Goal: Use online tool/utility: Utilize a website feature to perform a specific function

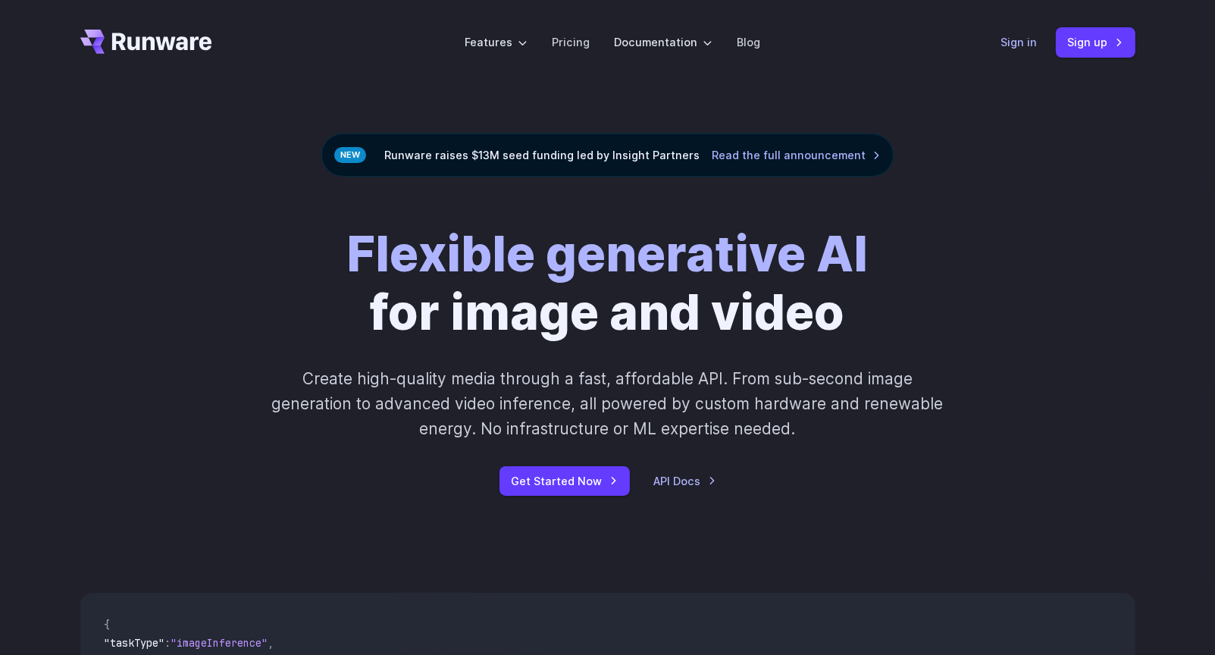
click at [1010, 48] on link "Sign in" at bounding box center [1019, 41] width 36 height 17
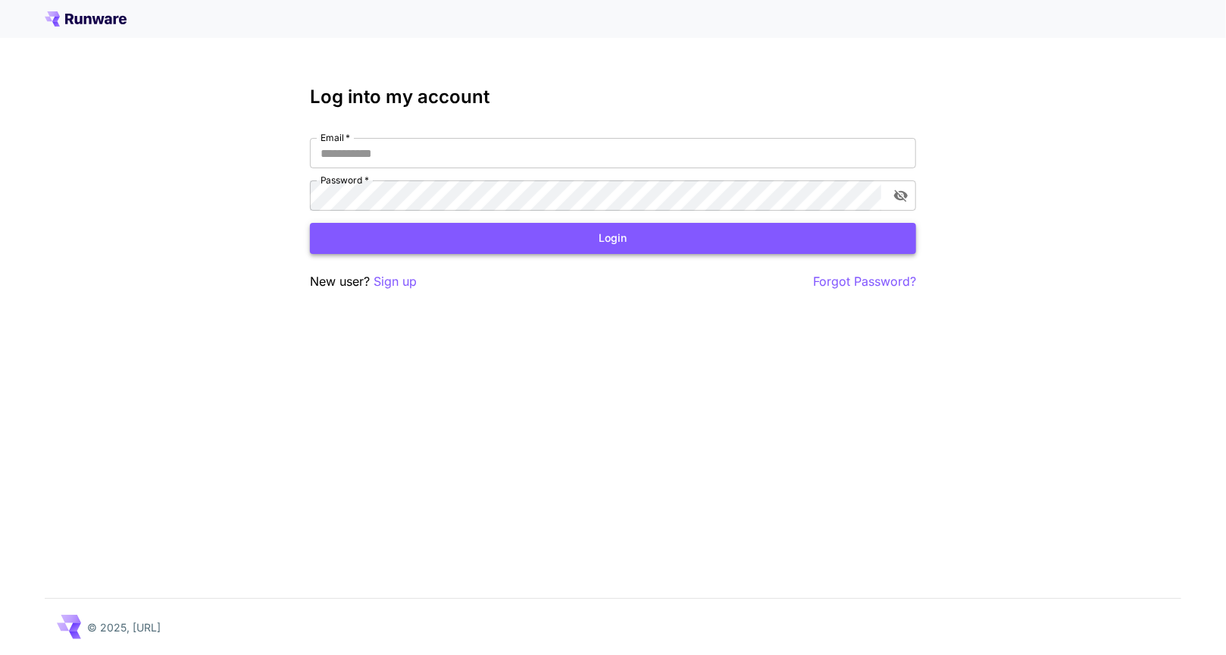
type input "**********"
click at [640, 245] on button "Login" at bounding box center [613, 238] width 606 height 31
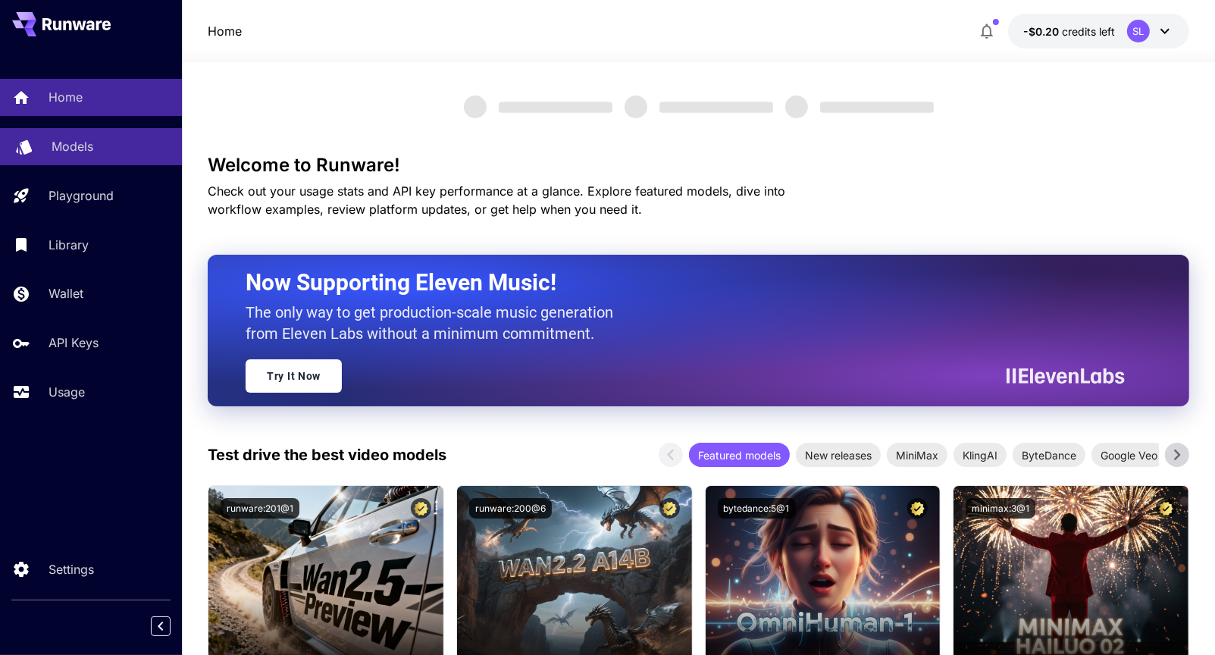
click at [78, 149] on p "Models" at bounding box center [73, 146] width 42 height 18
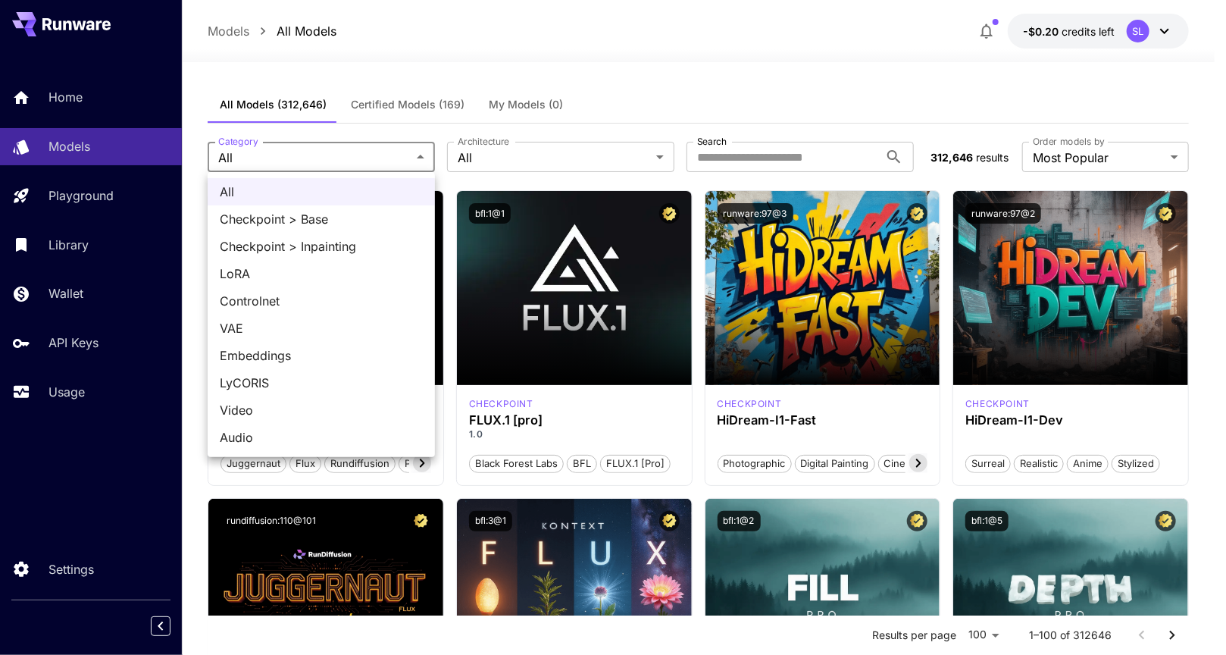
click at [809, 124] on div at bounding box center [613, 327] width 1226 height 655
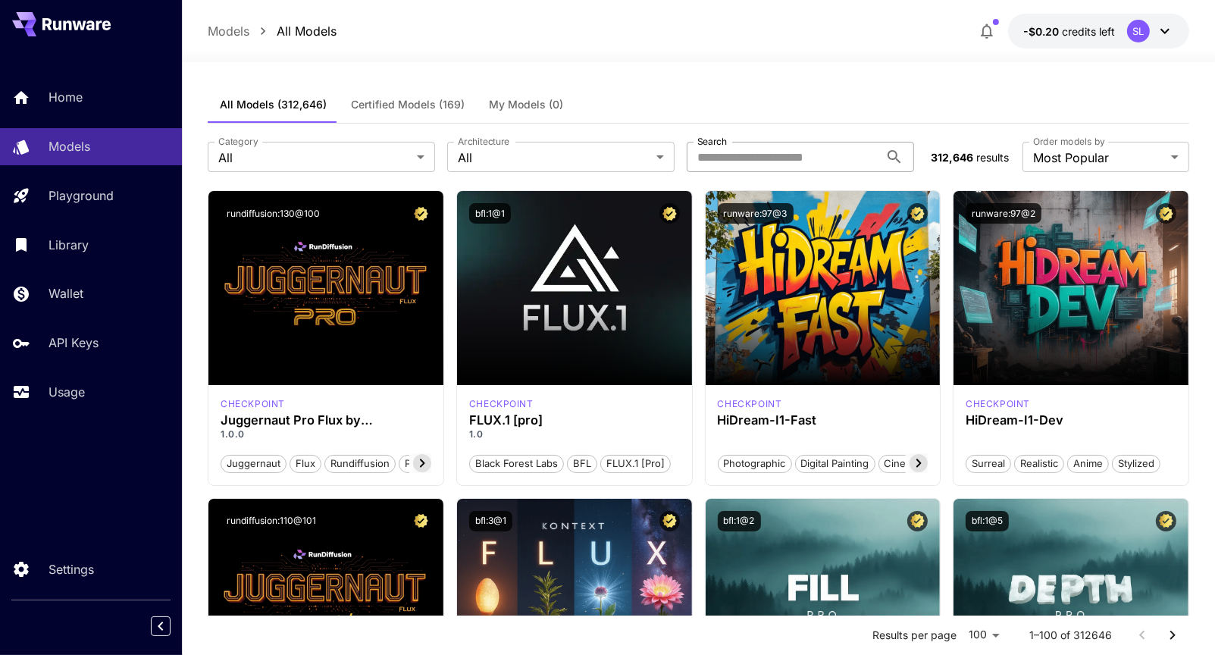
click at [799, 160] on input "Search" at bounding box center [783, 157] width 192 height 30
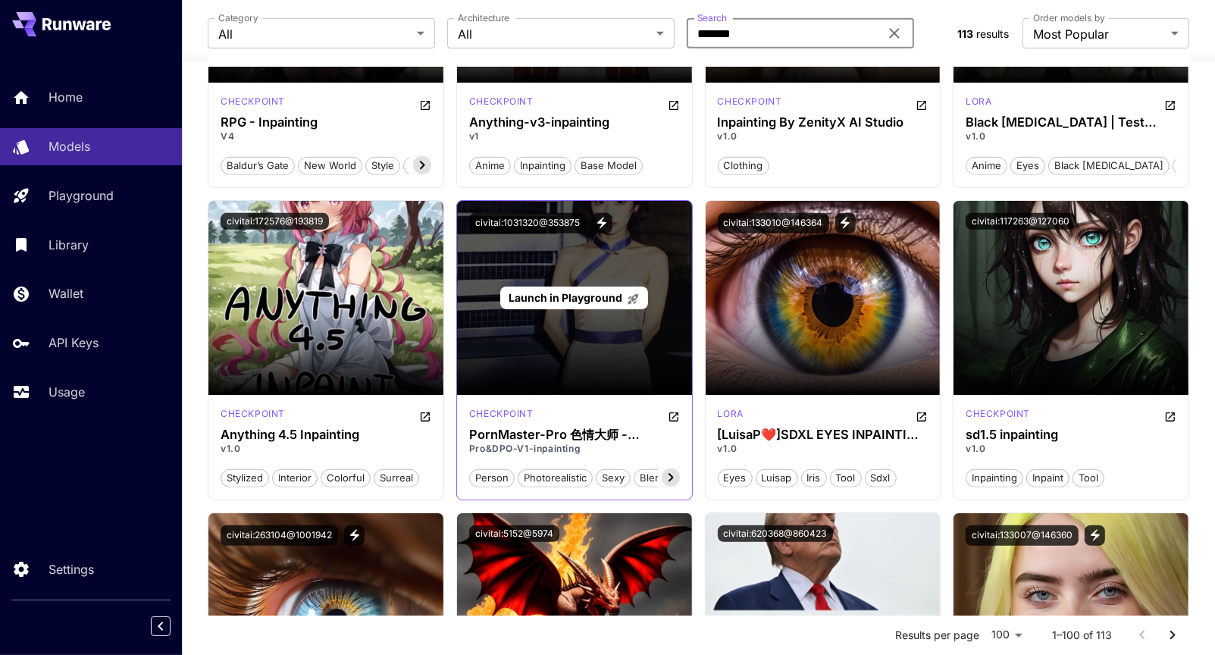
scroll to position [909, 0]
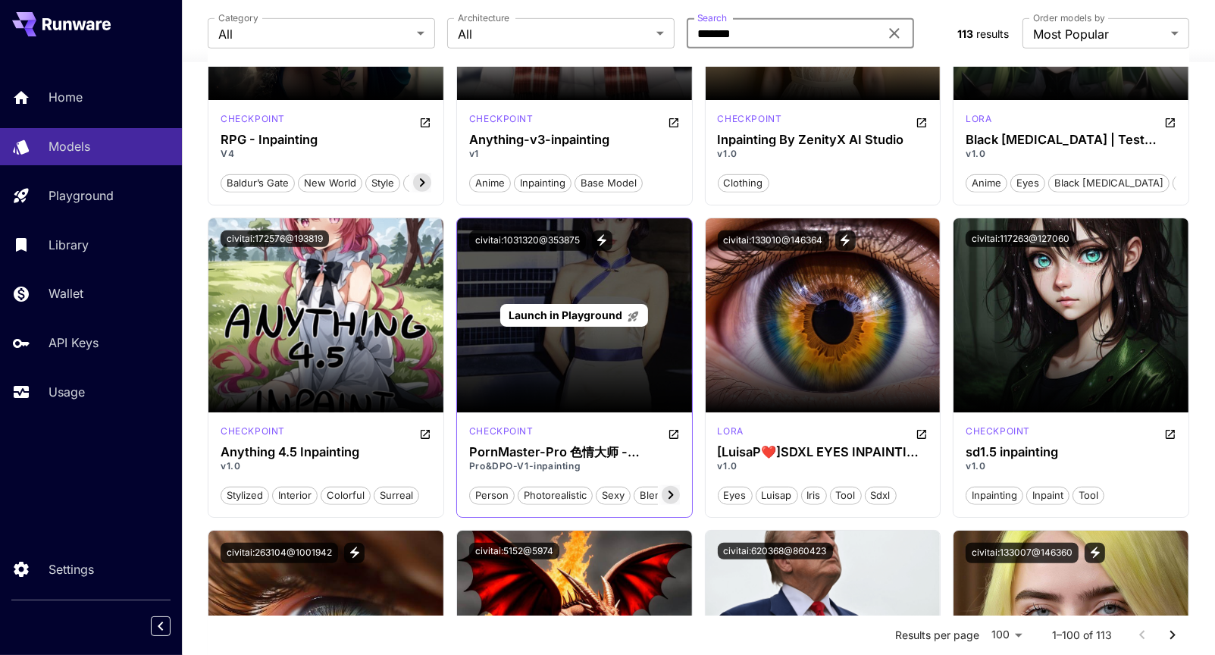
type input "*******"
click at [583, 316] on span "Launch in Playground" at bounding box center [565, 314] width 114 height 13
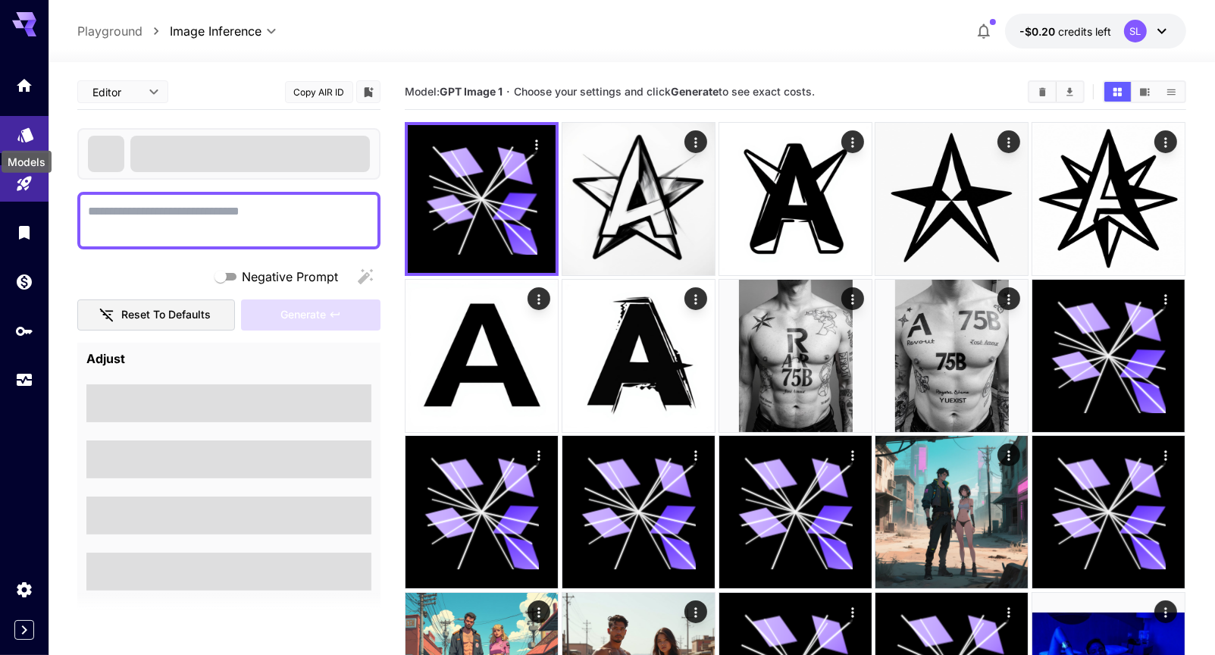
click at [22, 133] on icon "Models" at bounding box center [26, 129] width 18 height 18
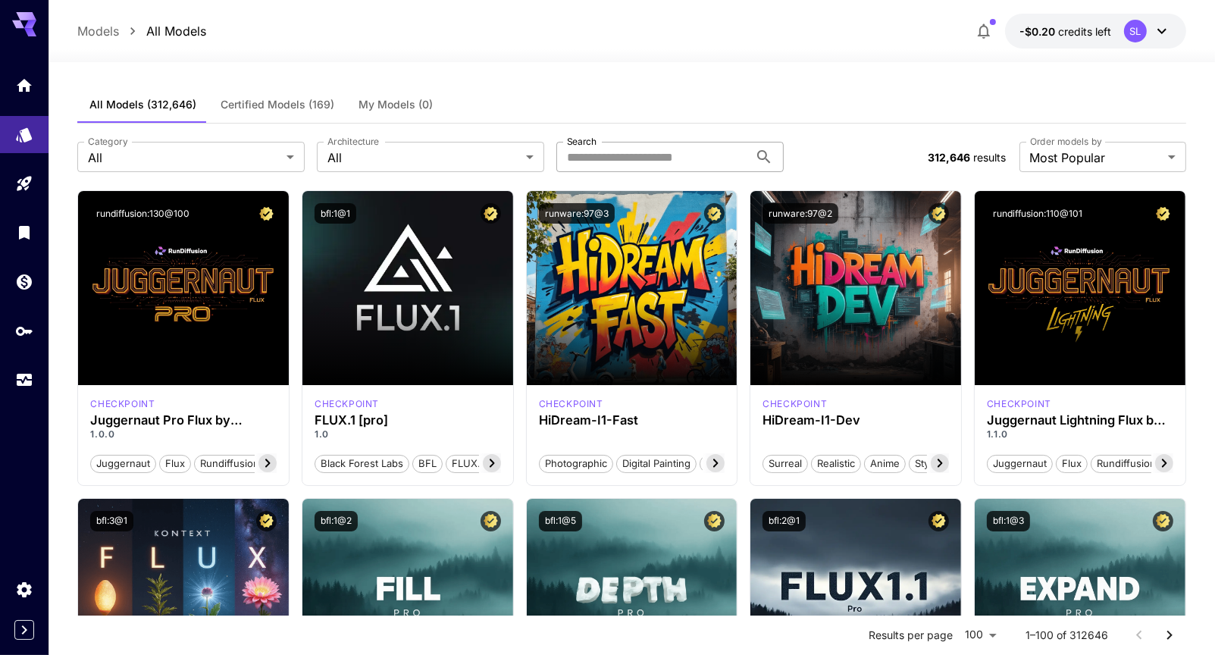
click at [675, 162] on input "Search" at bounding box center [652, 157] width 192 height 30
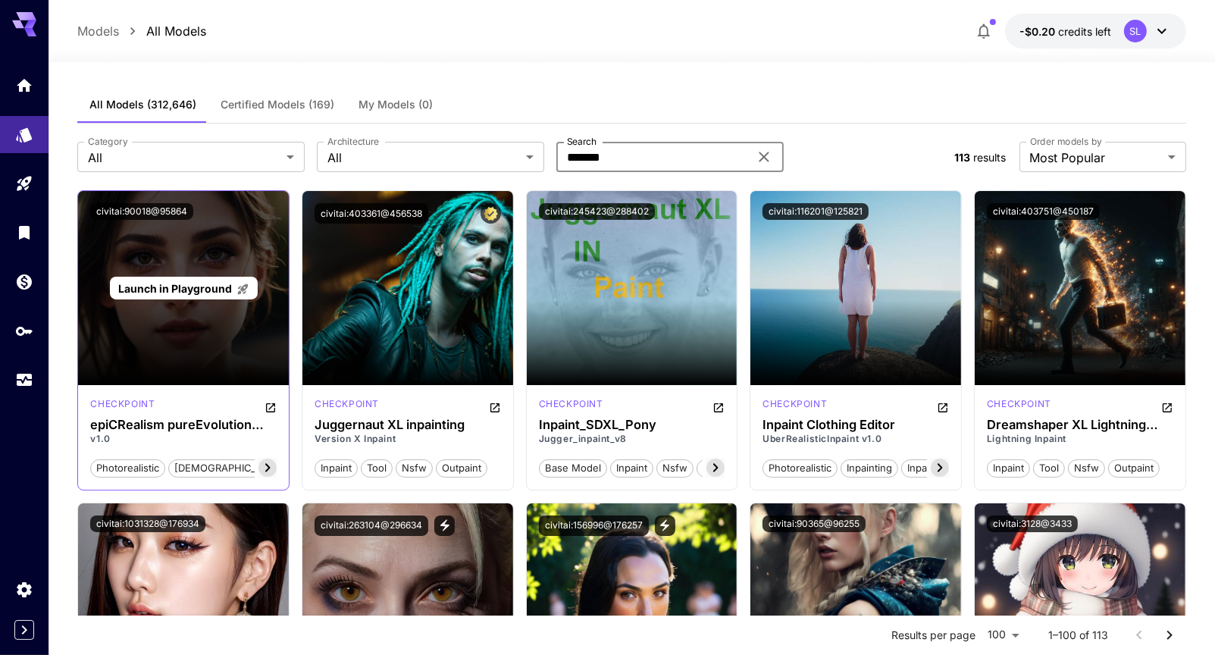
type input "*******"
click at [193, 283] on span "Launch in Playground" at bounding box center [175, 288] width 114 height 13
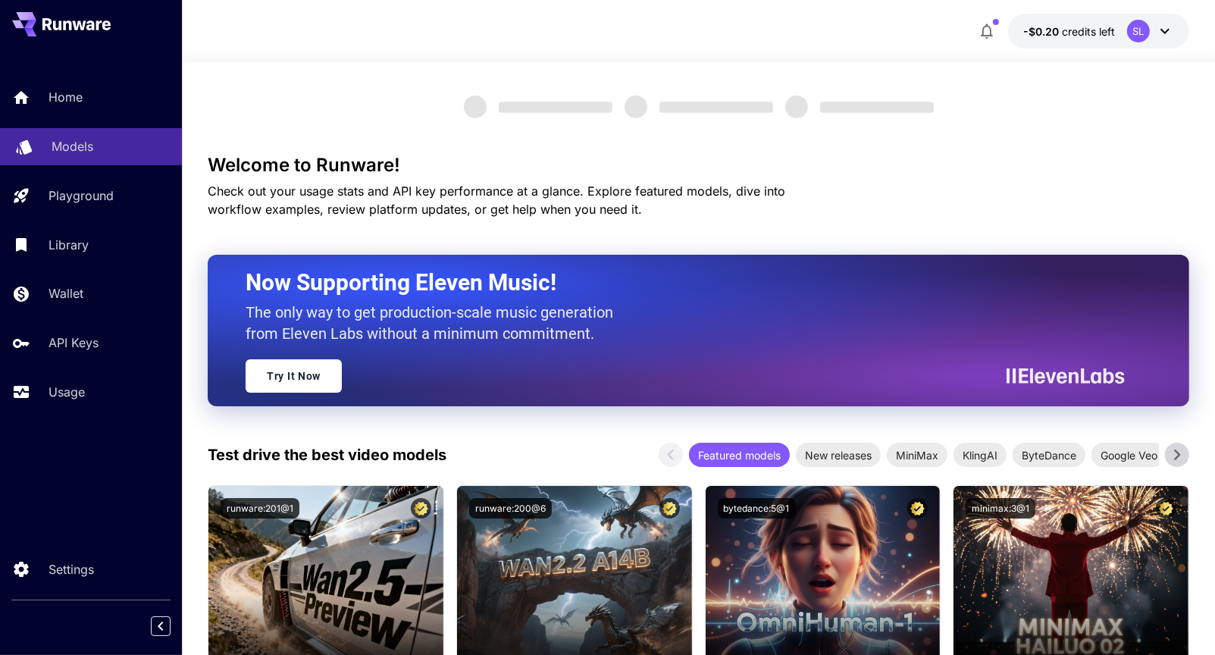
click at [67, 160] on link "Models" at bounding box center [91, 146] width 182 height 37
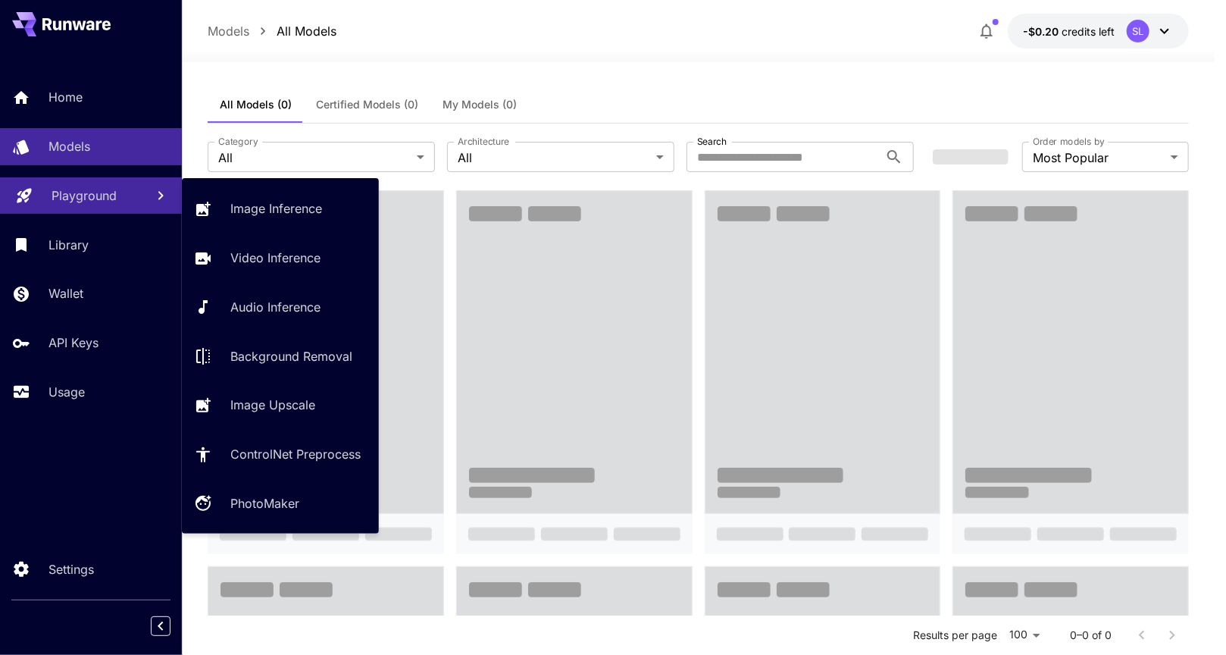
click at [83, 193] on p "Playground" at bounding box center [84, 195] width 65 height 18
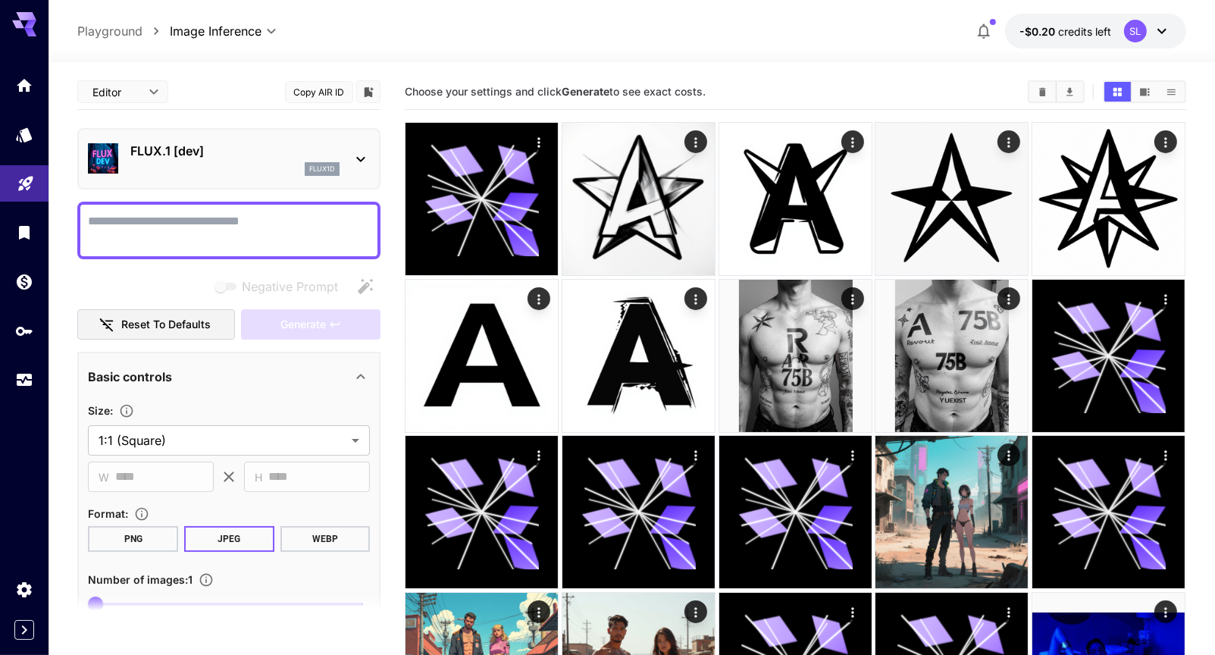
click at [231, 164] on div "flux1d" at bounding box center [234, 169] width 209 height 14
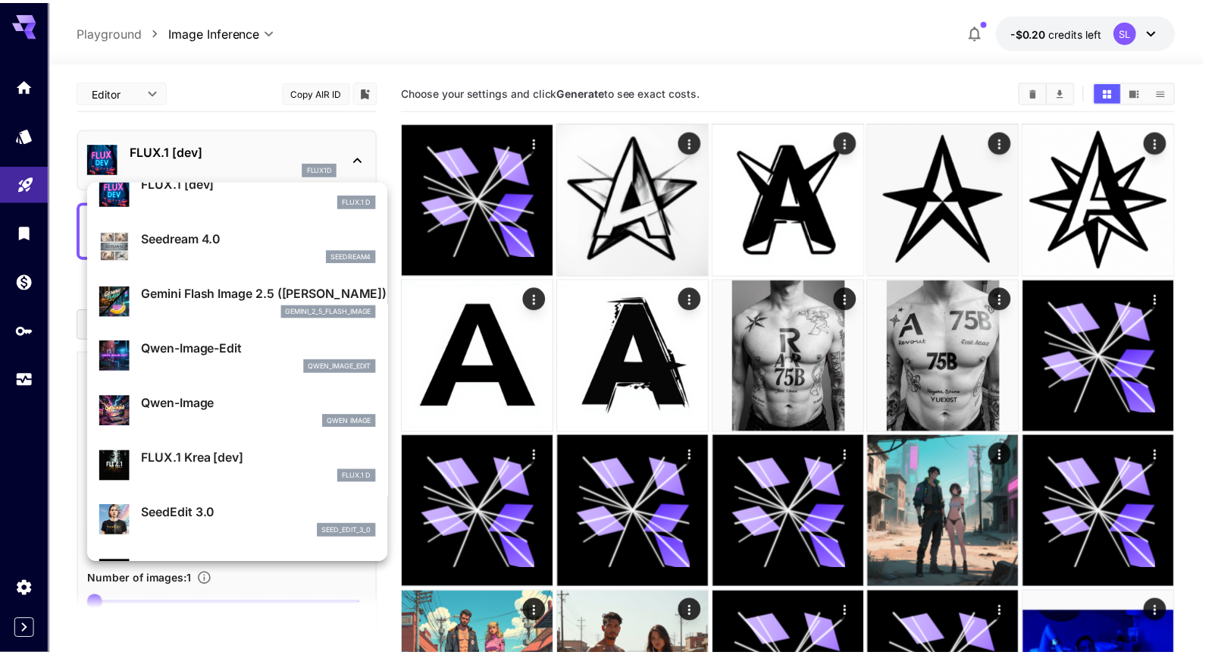
scroll to position [76, 0]
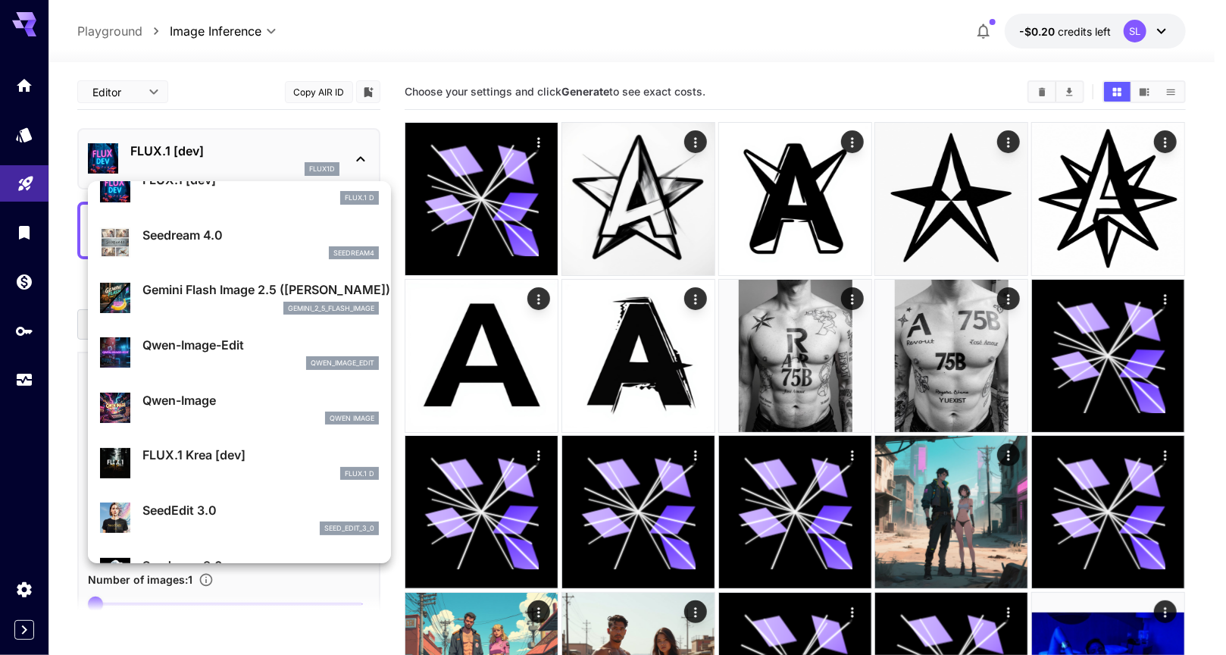
click at [251, 356] on div "qwen_image_edit" at bounding box center [260, 363] width 236 height 14
type input "*"
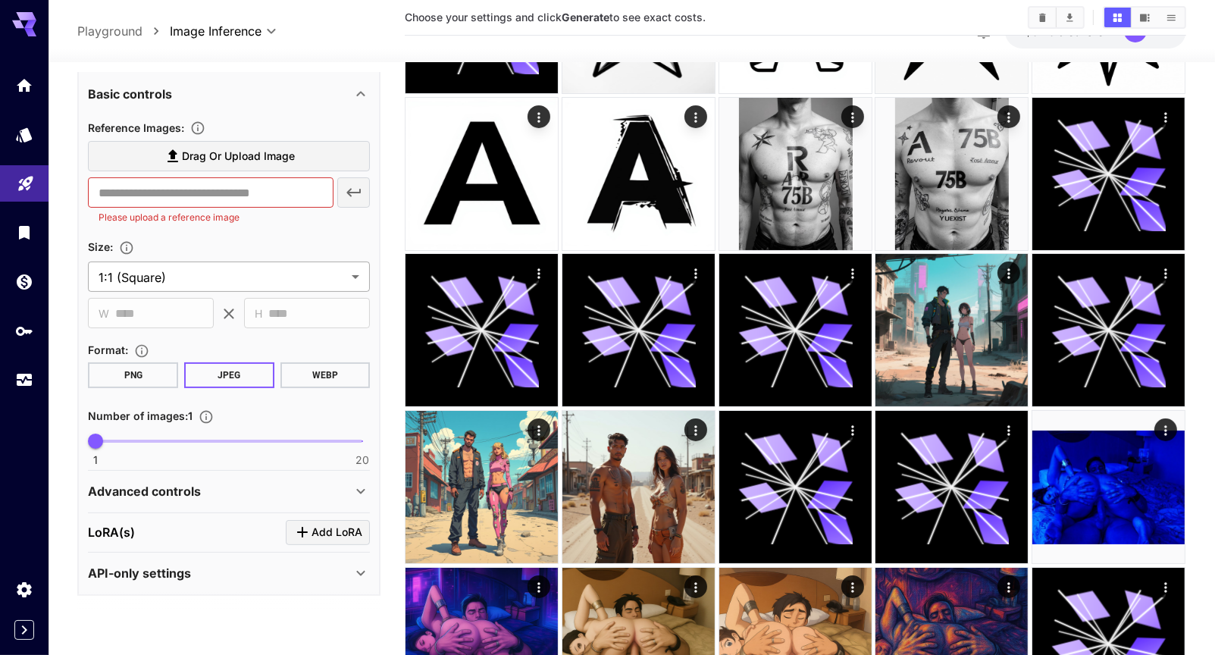
scroll to position [303, 0]
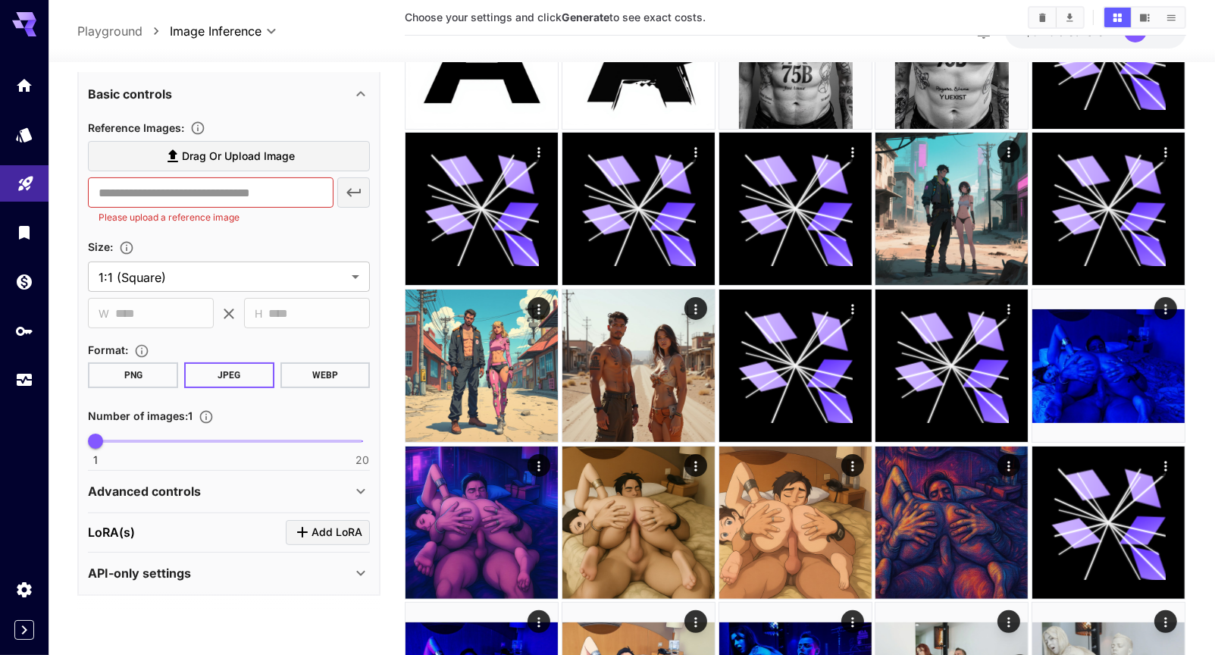
click at [261, 486] on div "Advanced controls" at bounding box center [220, 491] width 264 height 18
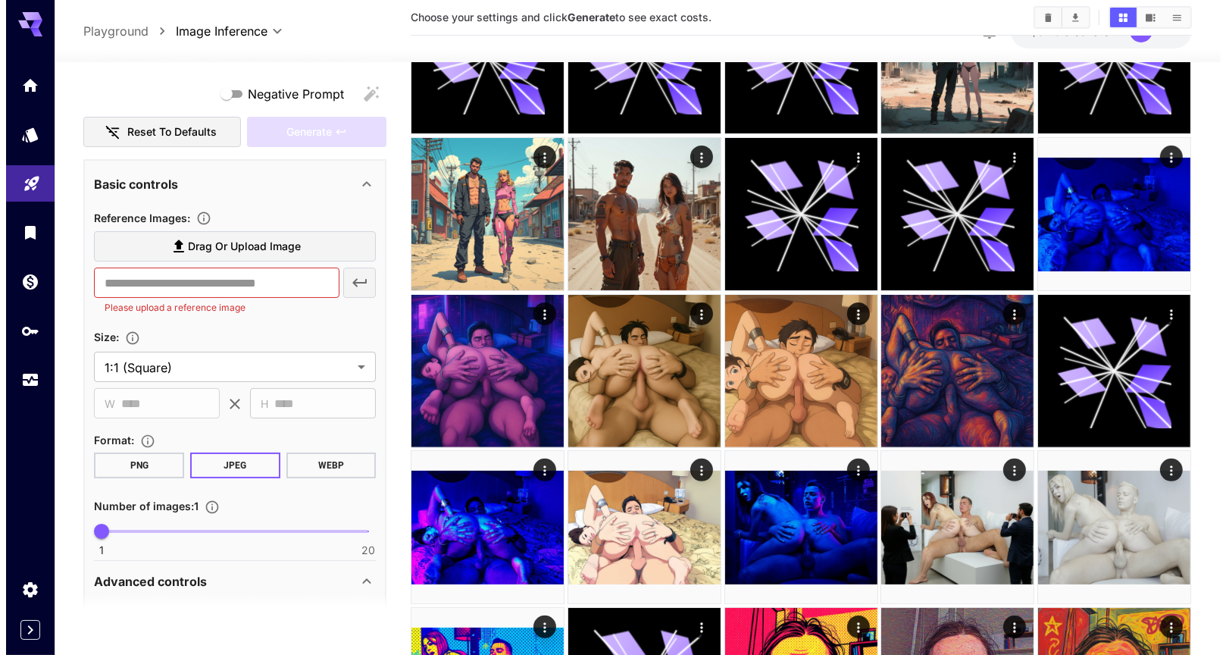
scroll to position [0, 0]
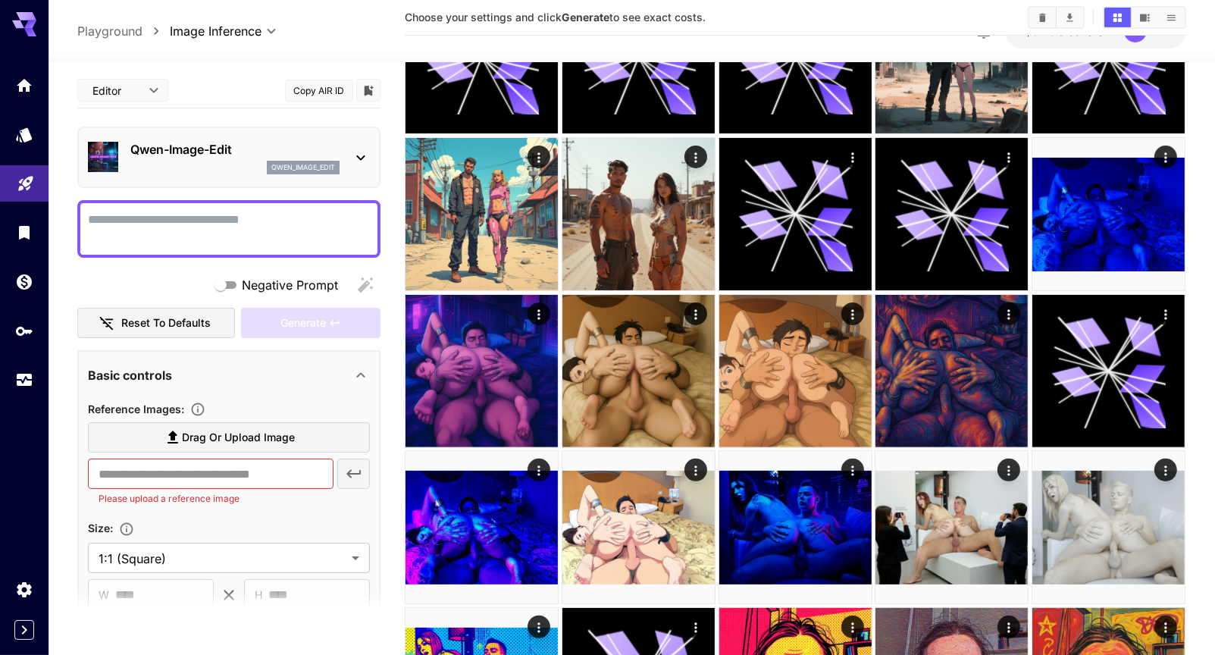
click at [214, 146] on p "Qwen-Image-Edit" at bounding box center [234, 149] width 209 height 18
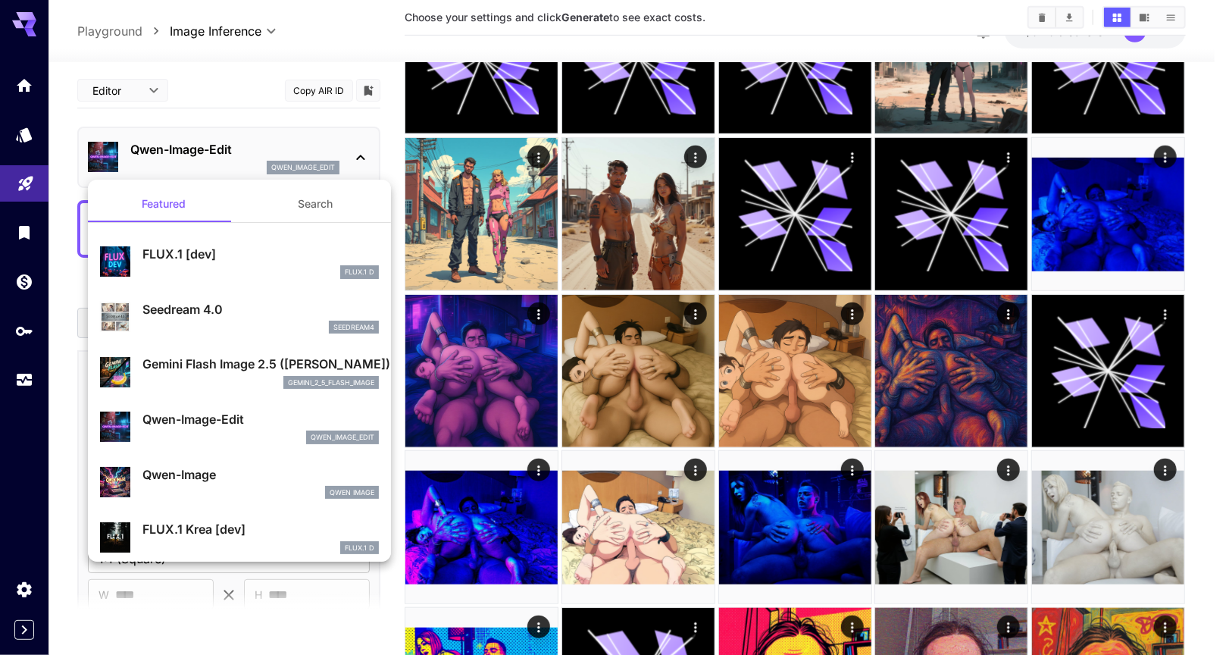
click at [298, 214] on button "Search" at bounding box center [315, 204] width 152 height 36
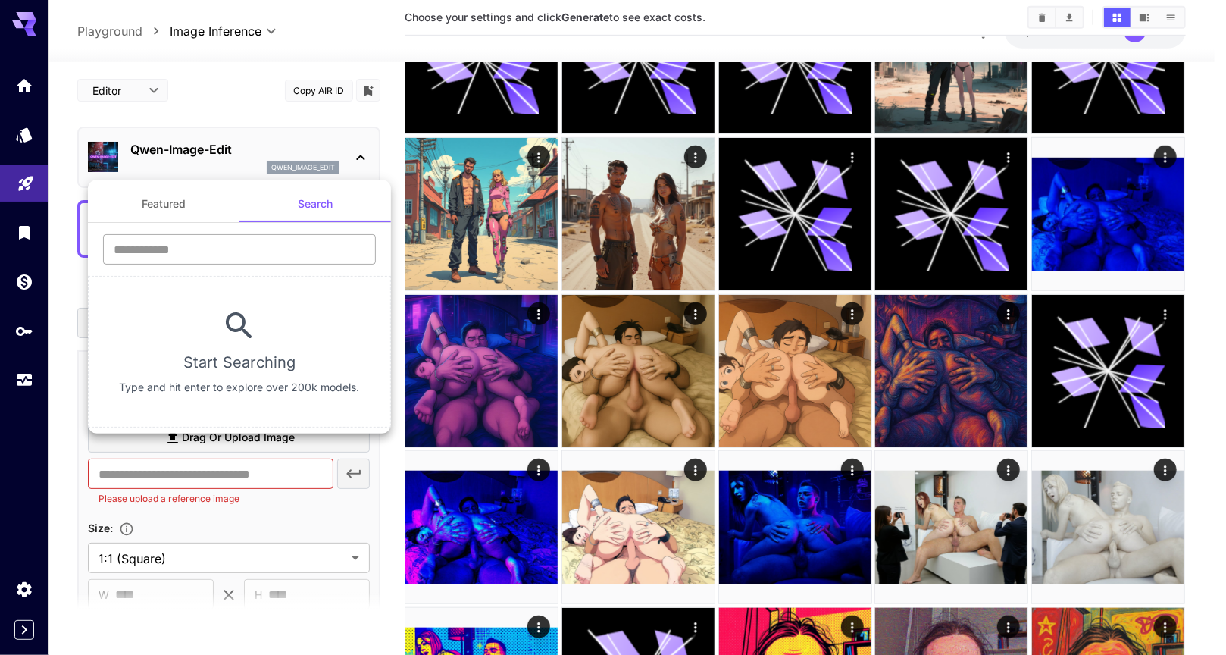
click at [252, 250] on input "text" at bounding box center [239, 249] width 273 height 30
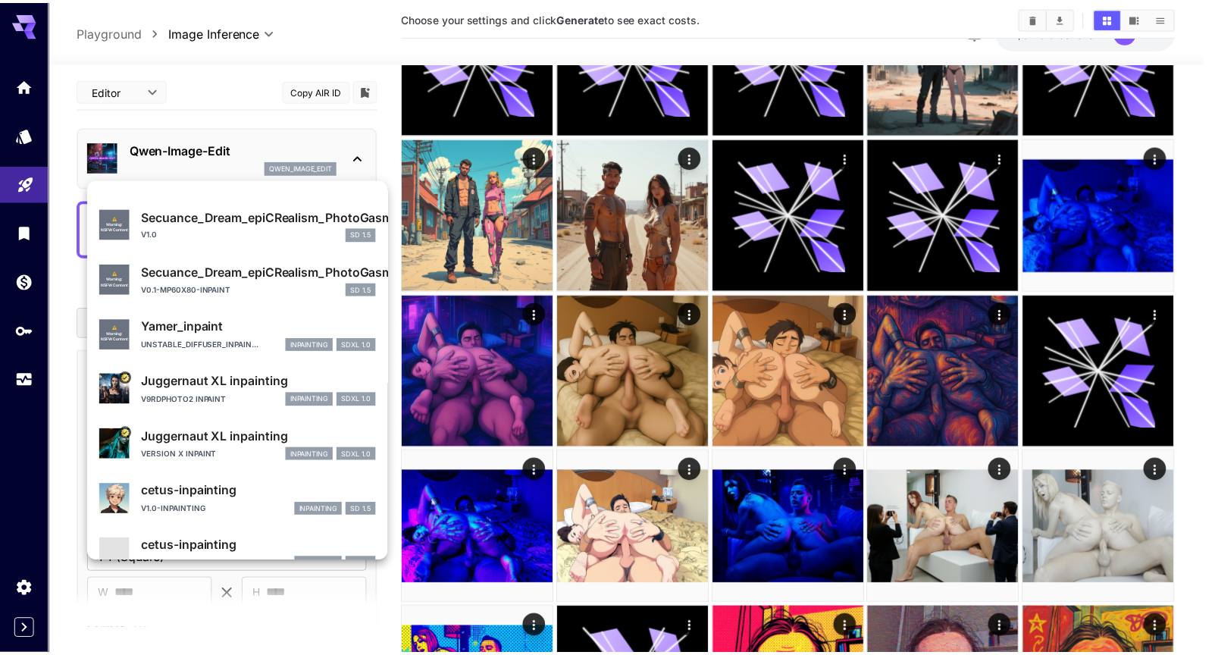
scroll to position [1378, 0]
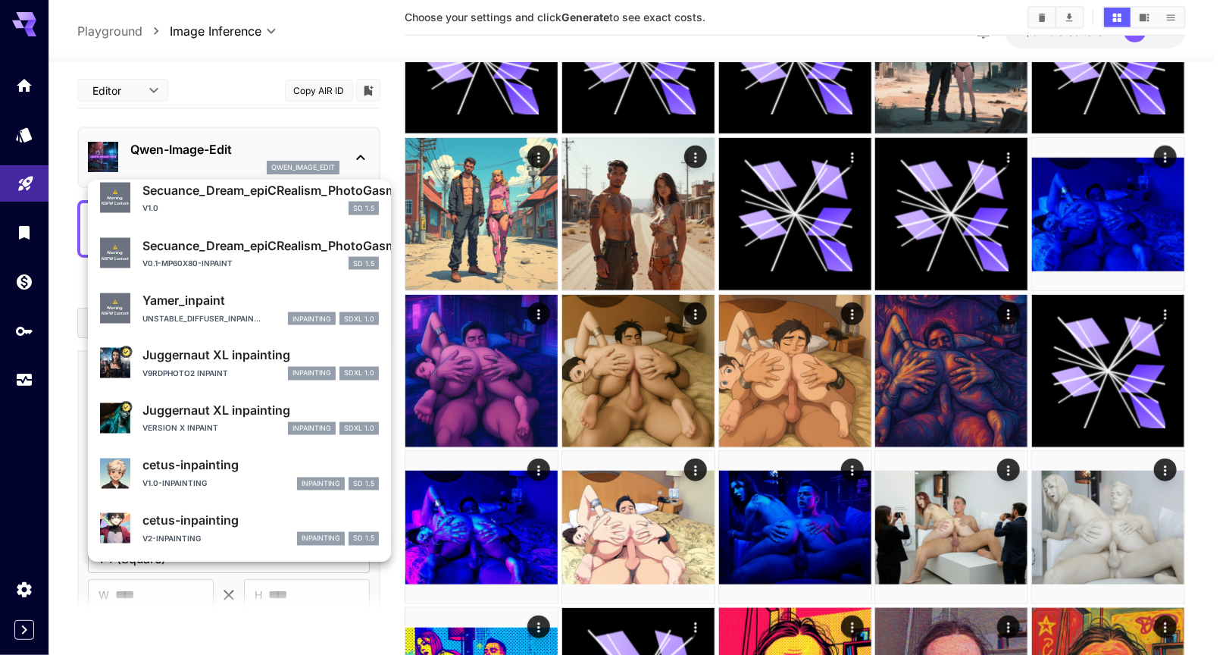
type input "*******"
click at [235, 433] on div "Version X Inpaint inpainting SDXL 1.0" at bounding box center [260, 429] width 236 height 14
type input "**"
type input "***"
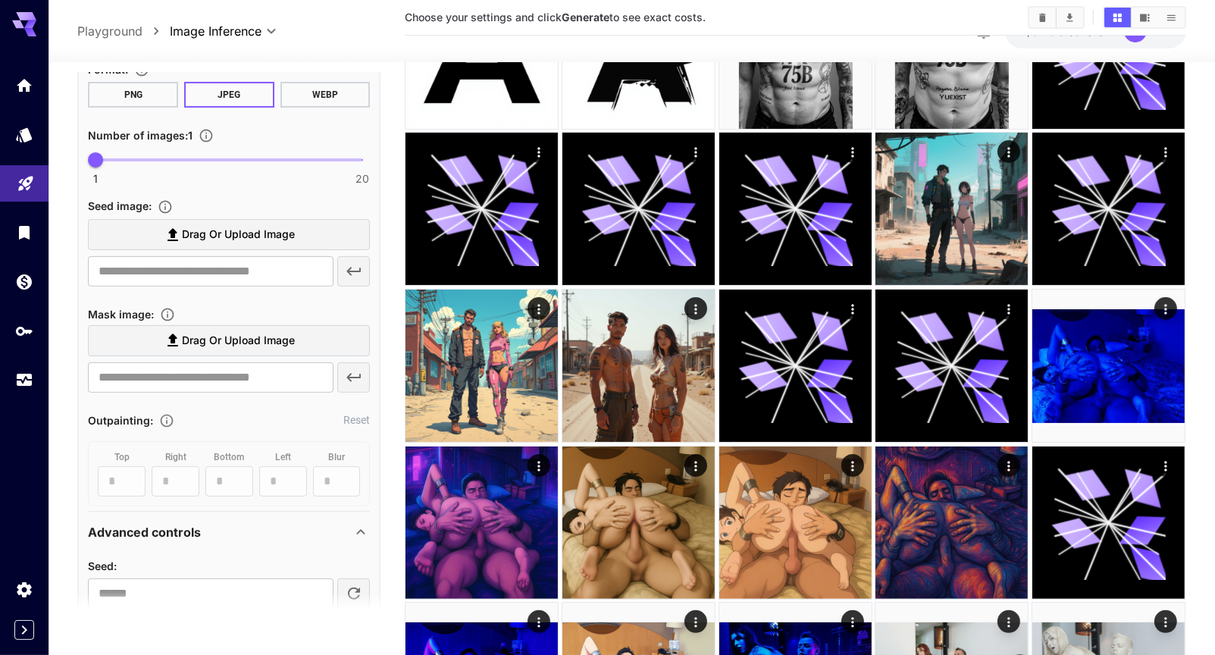
scroll to position [505, 0]
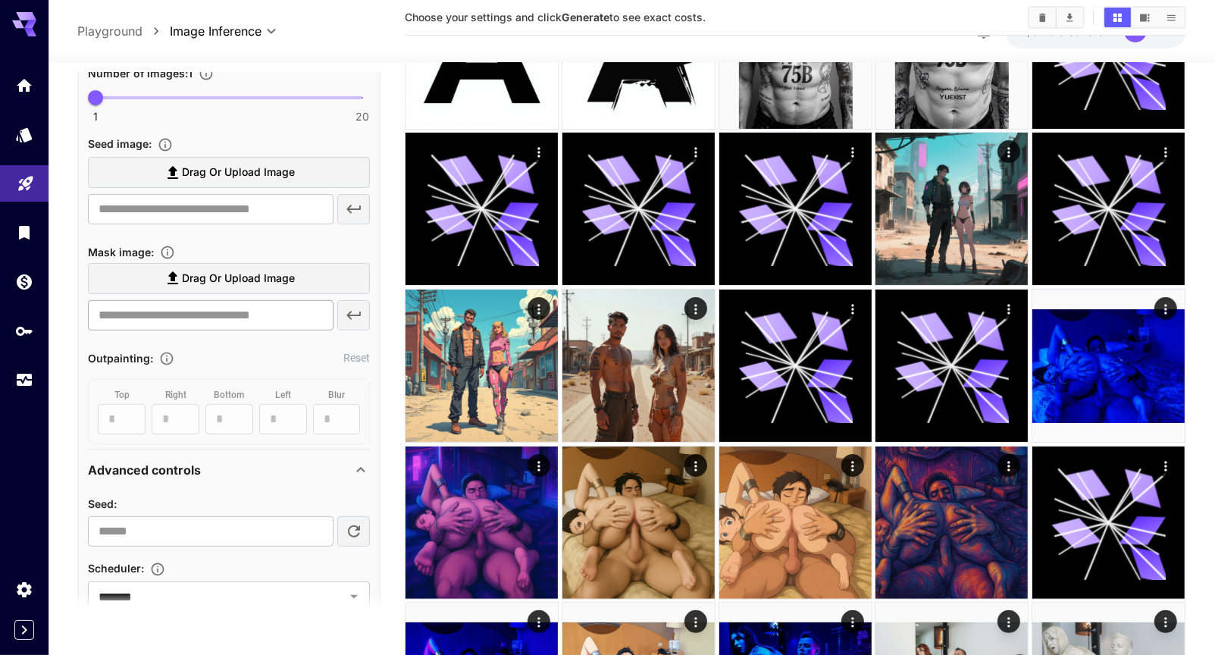
click at [230, 306] on input "text" at bounding box center [210, 315] width 245 height 30
click at [242, 280] on span "Drag or upload image" at bounding box center [238, 278] width 113 height 19
click at [0, 0] on input "Drag or upload image" at bounding box center [0, 0] width 0 height 0
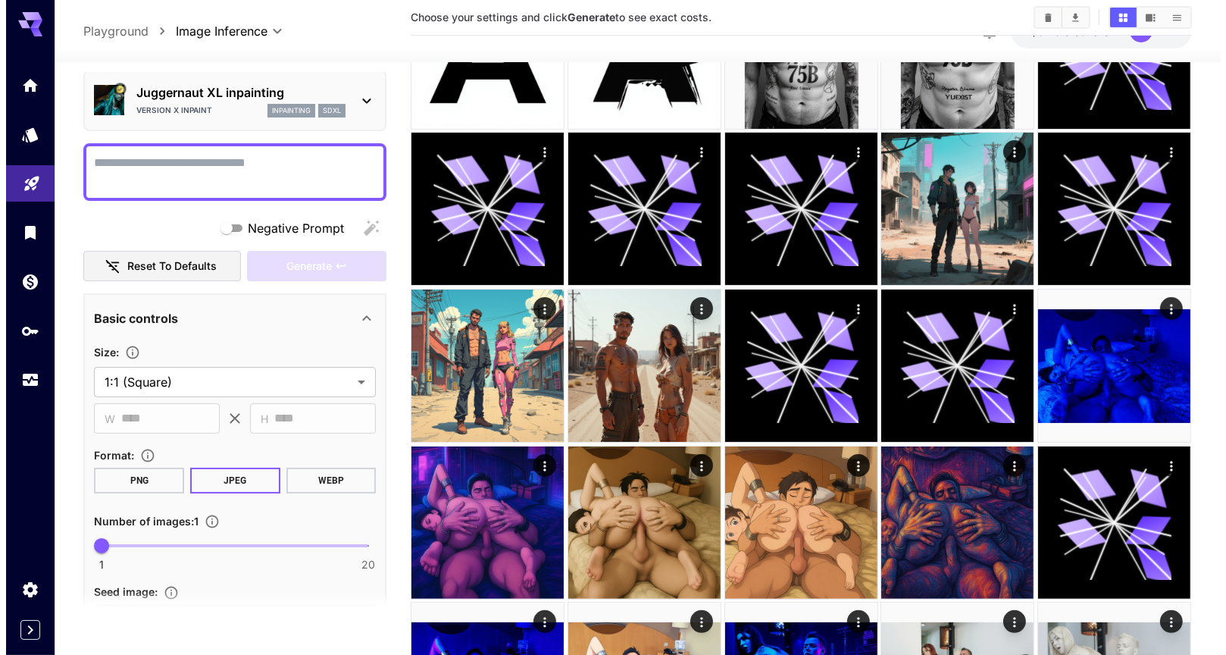
scroll to position [0, 0]
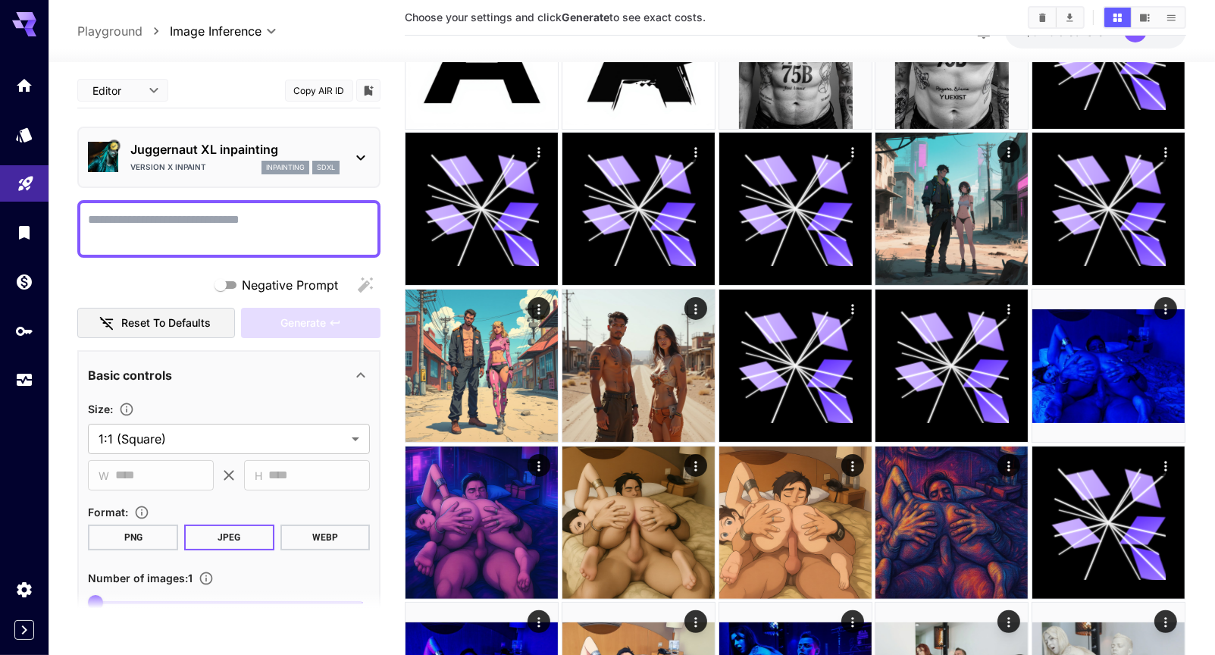
click at [211, 153] on p "Juggernaut XL inpainting" at bounding box center [234, 149] width 209 height 18
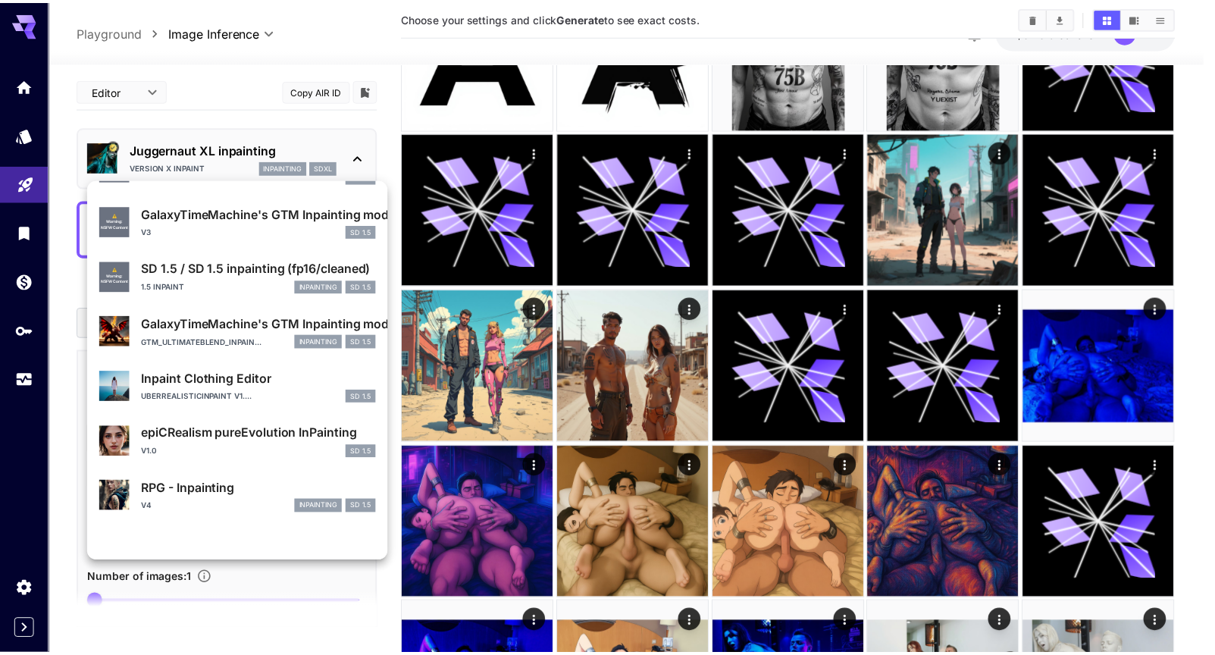
scroll to position [227, 0]
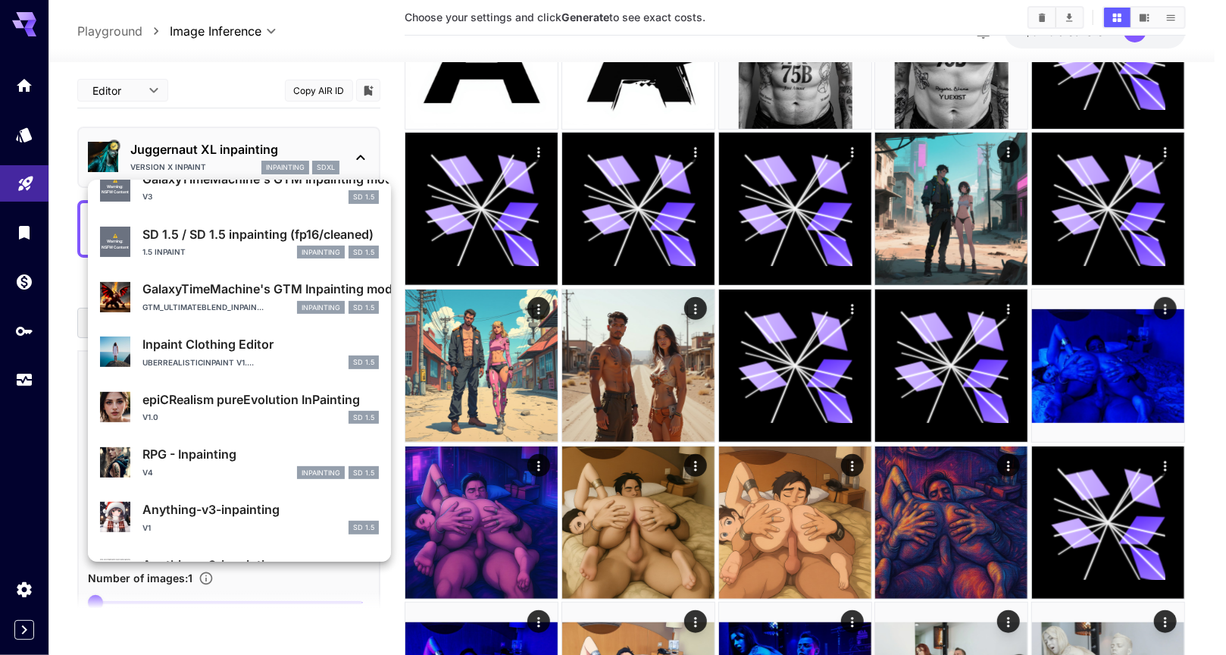
click at [291, 357] on div "UberRealisticInpaint v1.... SD 1.5" at bounding box center [260, 362] width 236 height 14
type input "**********"
type input "***"
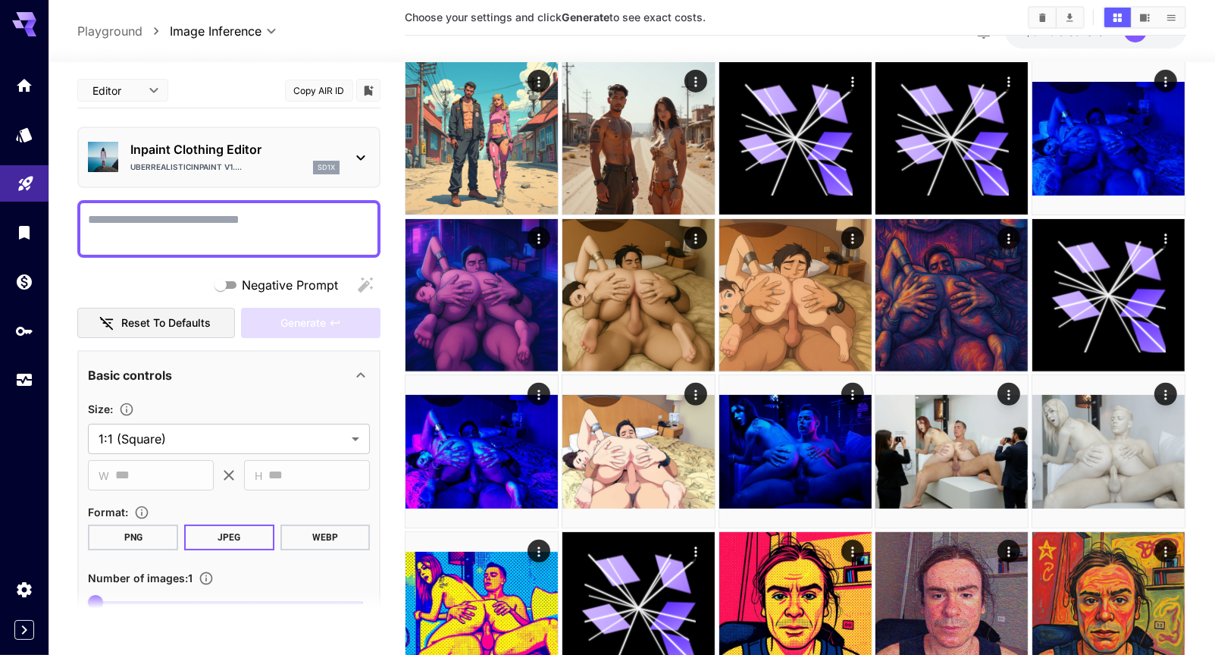
click at [208, 169] on p "UberRealisticInpaint v1...." at bounding box center [185, 166] width 111 height 11
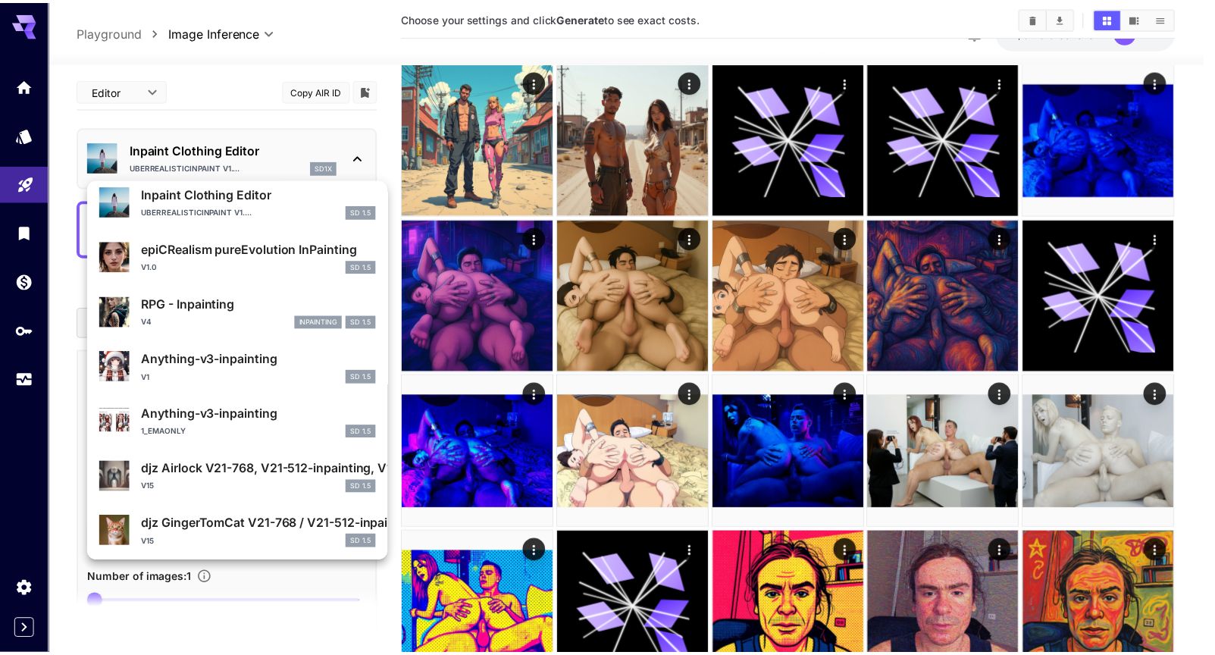
scroll to position [455, 0]
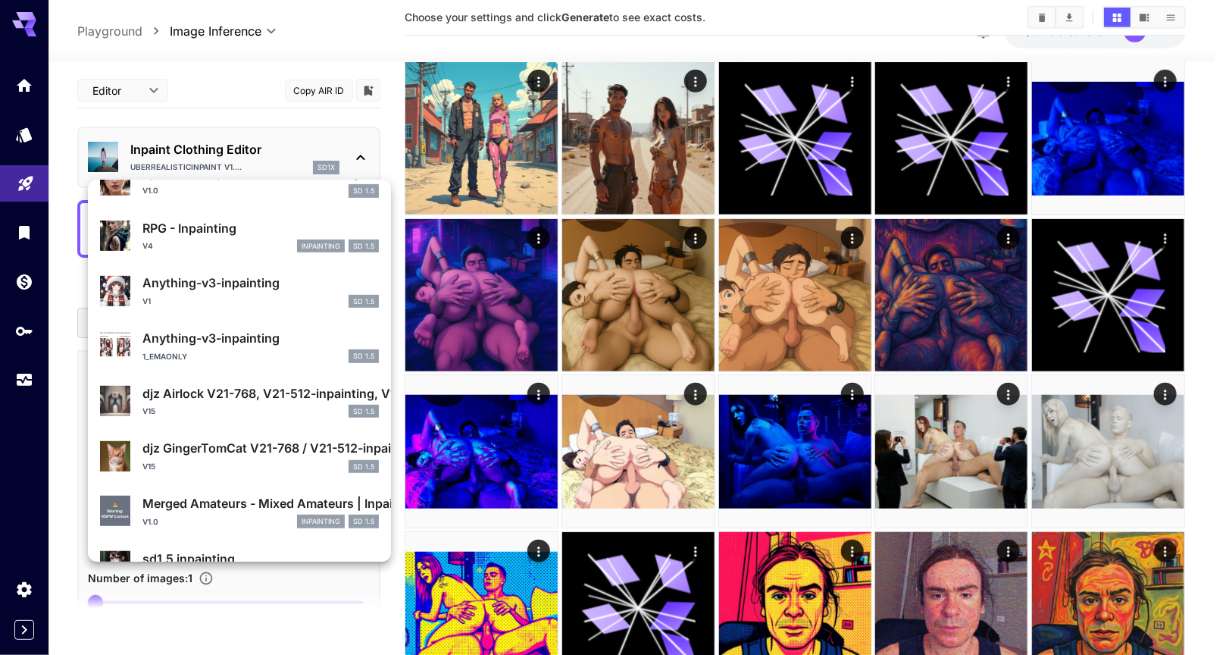
click at [242, 302] on div "v1 SD 1.5" at bounding box center [260, 302] width 236 height 14
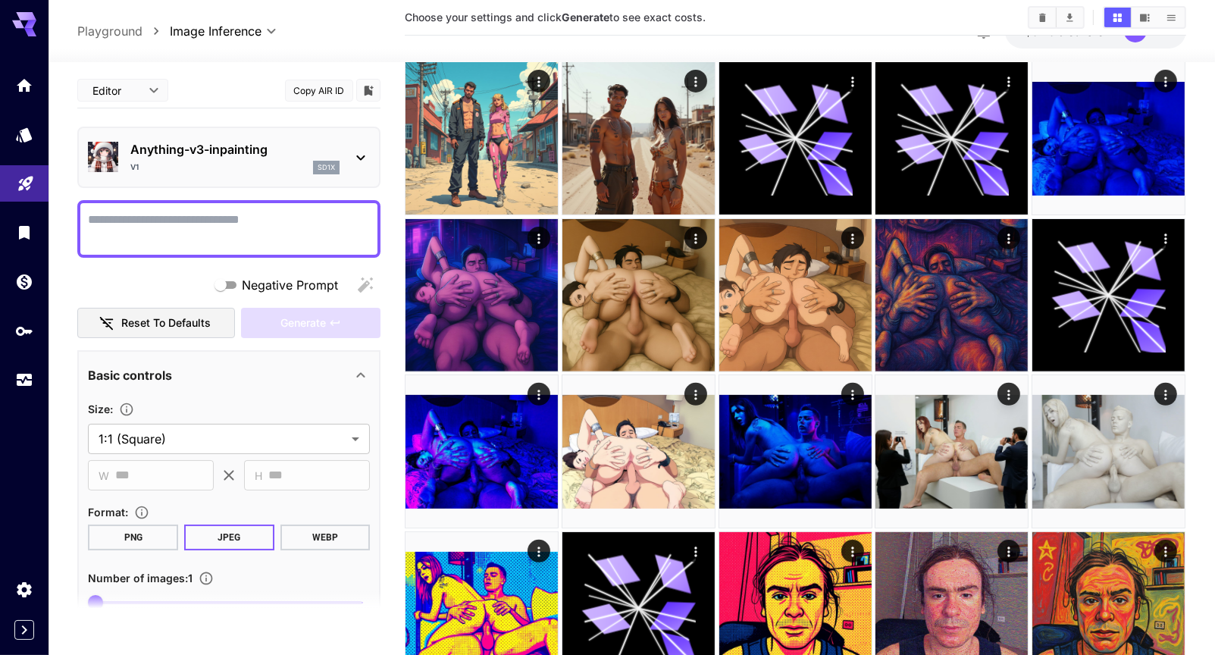
click at [274, 141] on p "Anything-v3-inpainting" at bounding box center [234, 149] width 209 height 18
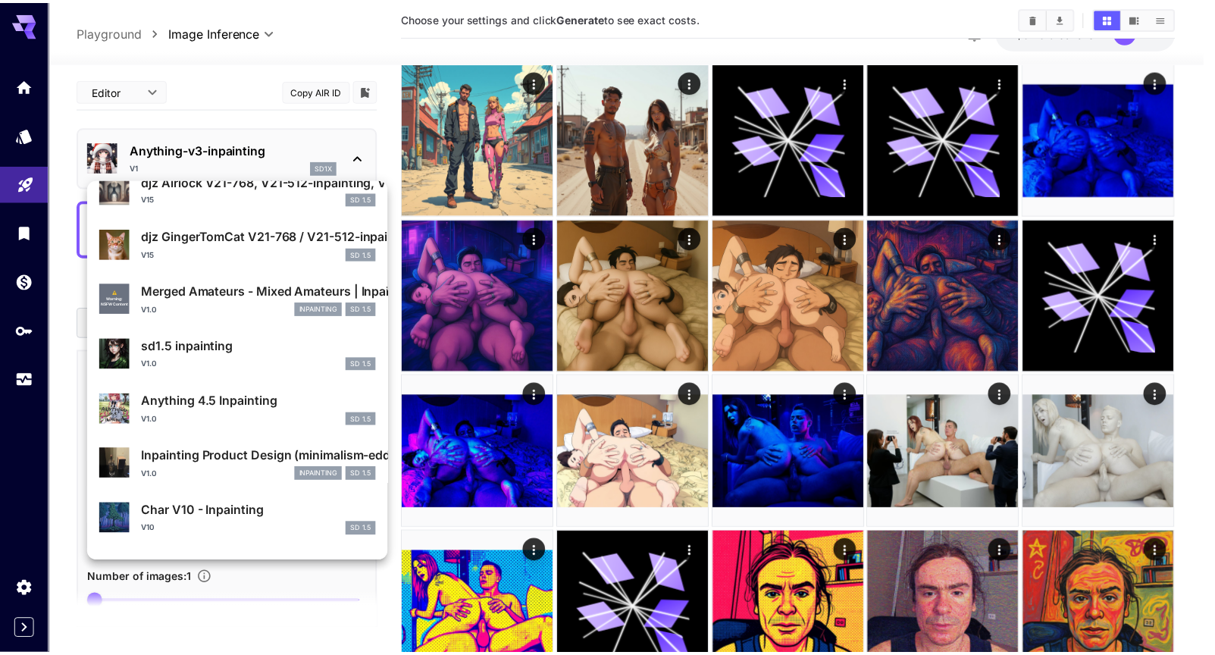
scroll to position [759, 0]
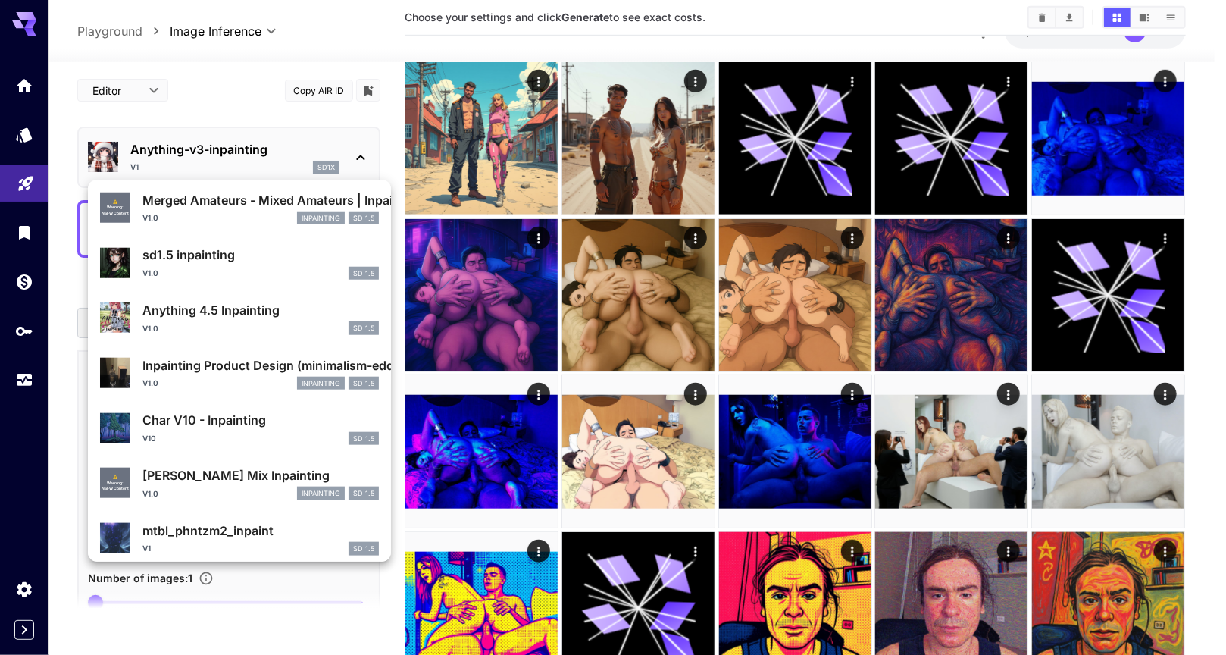
click at [361, 124] on div at bounding box center [613, 327] width 1226 height 655
